Goal: Task Accomplishment & Management: Use online tool/utility

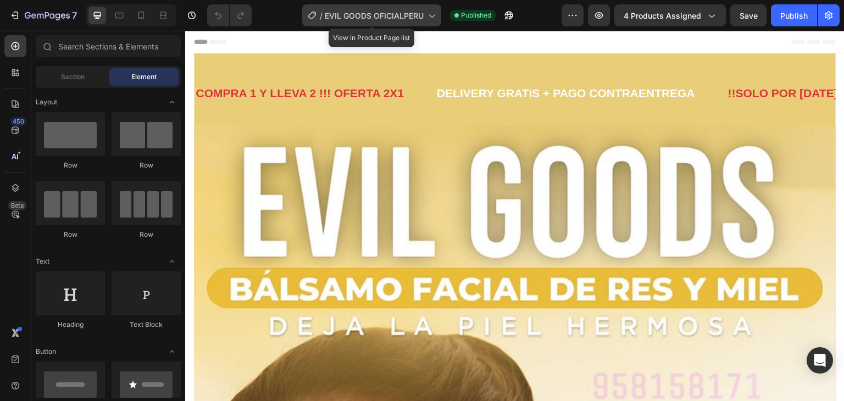
click at [424, 14] on span "EVIL GOODS OFICIALPERU" at bounding box center [374, 16] width 99 height 12
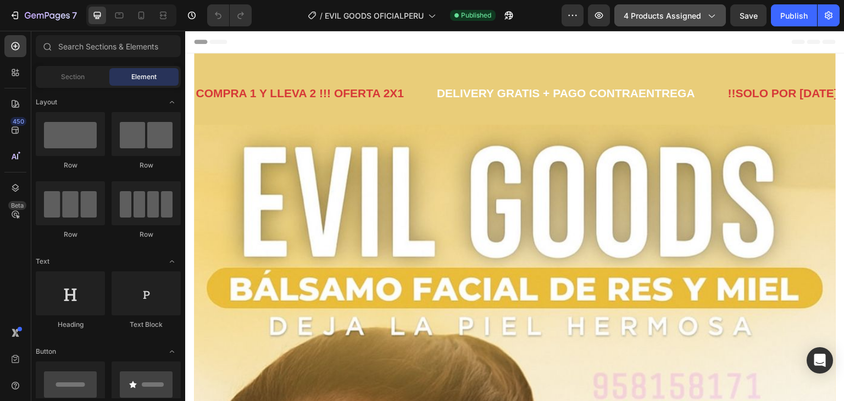
click at [666, 21] on button "4 products assigned" at bounding box center [670, 15] width 112 height 22
click at [809, 14] on button "Publish" at bounding box center [794, 15] width 46 height 22
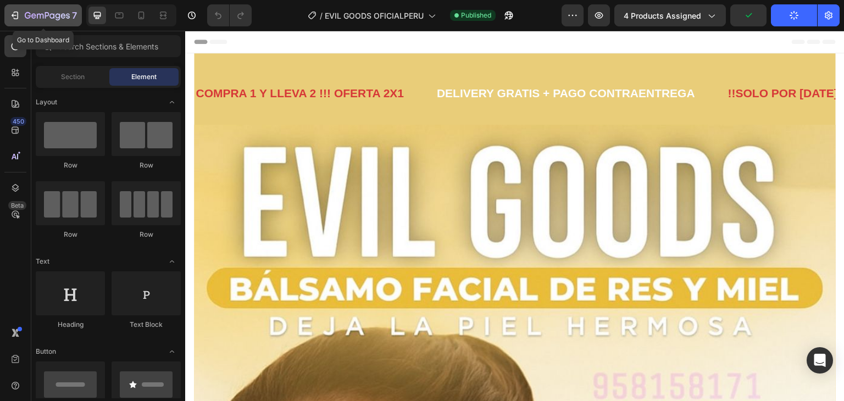
click at [29, 14] on icon "button" at bounding box center [47, 16] width 45 height 9
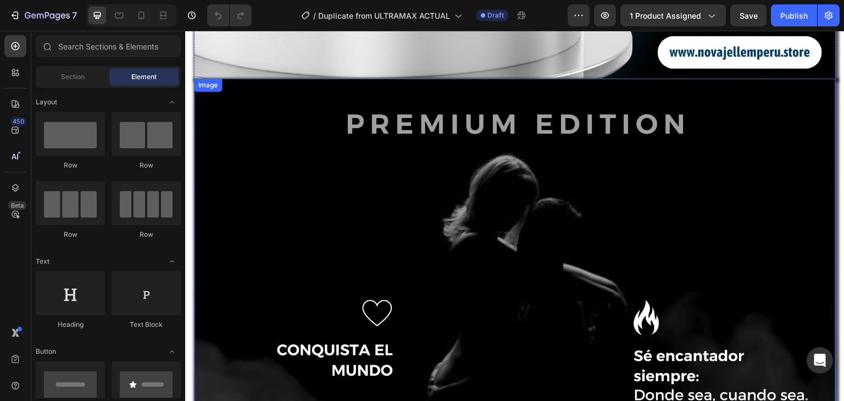
scroll to position [1013, 0]
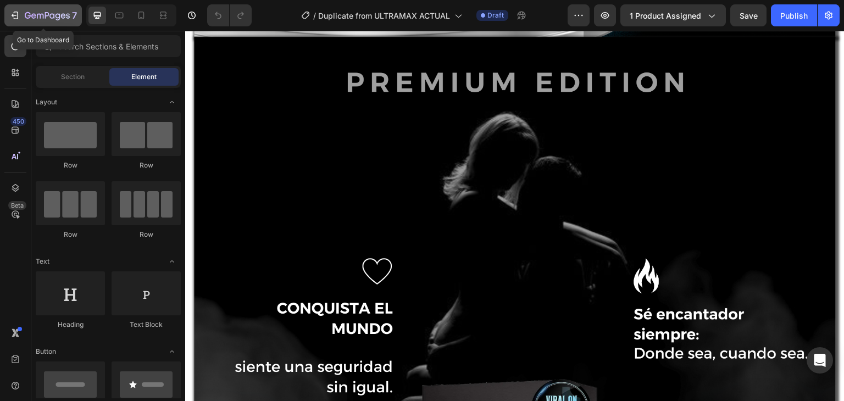
click at [21, 12] on div "7" at bounding box center [43, 15] width 68 height 13
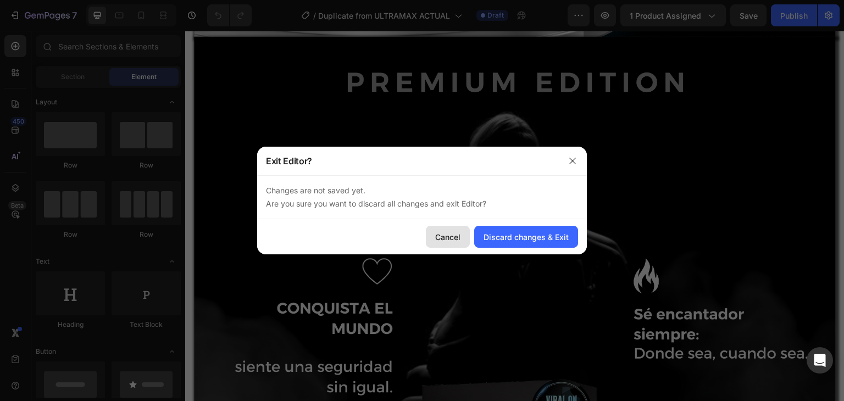
click at [465, 236] on button "Cancel" at bounding box center [448, 237] width 44 height 22
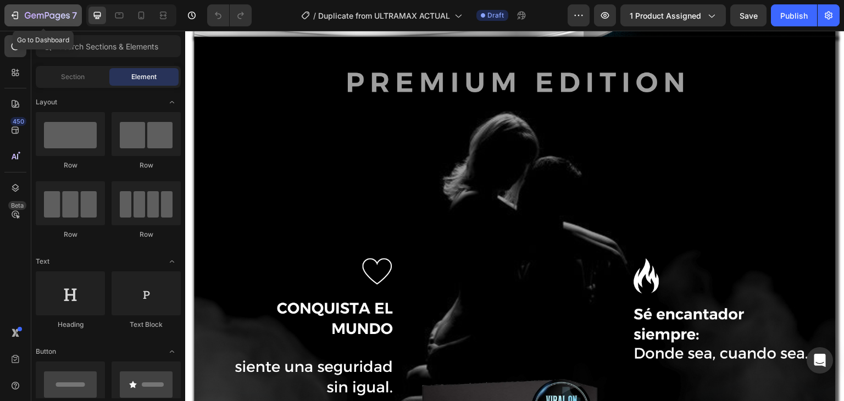
click at [25, 14] on icon "button" at bounding box center [28, 15] width 6 height 7
